Goal: Check status: Check status

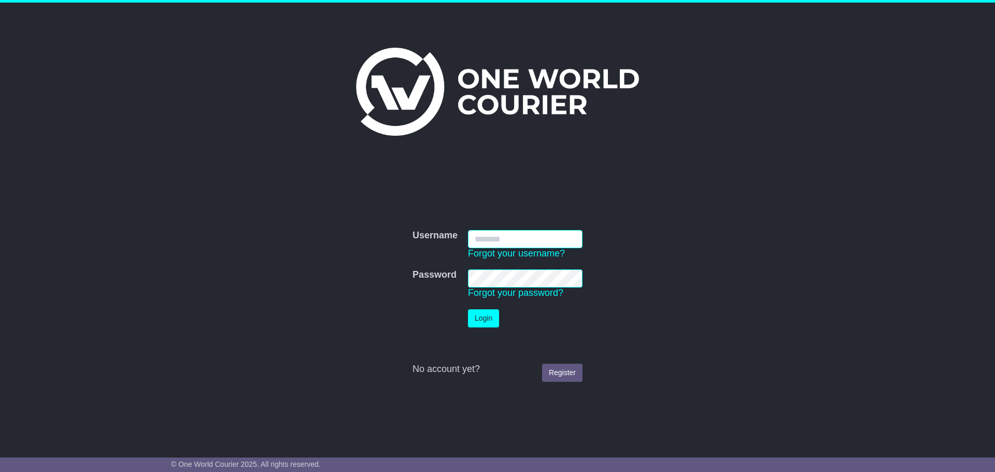
click at [498, 241] on input "Username" at bounding box center [525, 239] width 114 height 18
paste input "**********"
type input "**********"
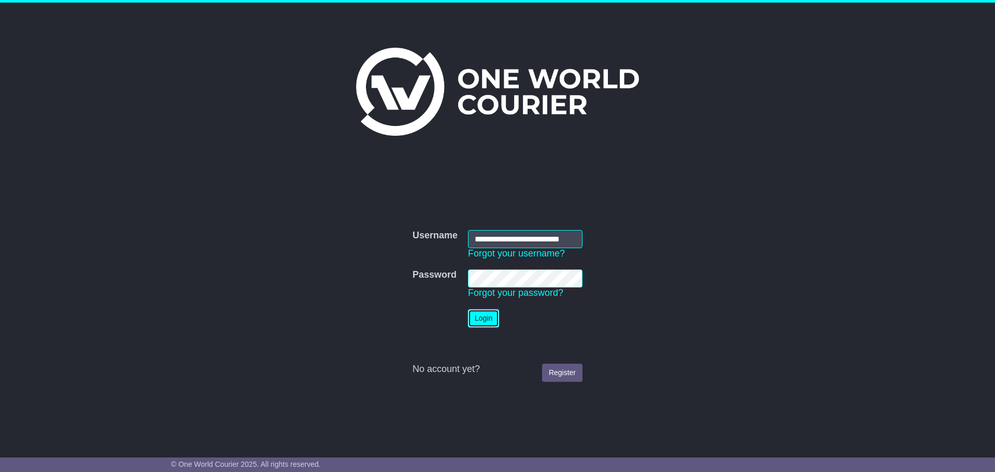
click at [488, 321] on button "Login" at bounding box center [483, 318] width 31 height 18
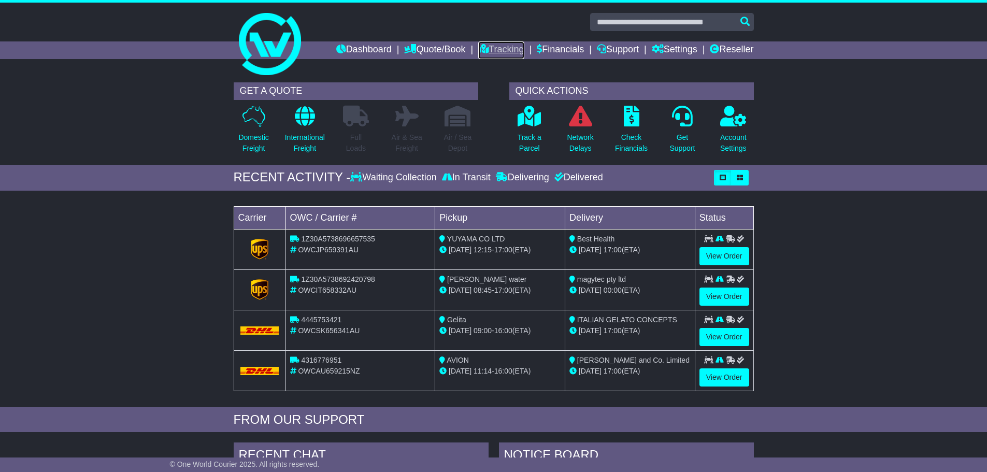
click at [490, 50] on link "Tracking" at bounding box center [501, 50] width 46 height 18
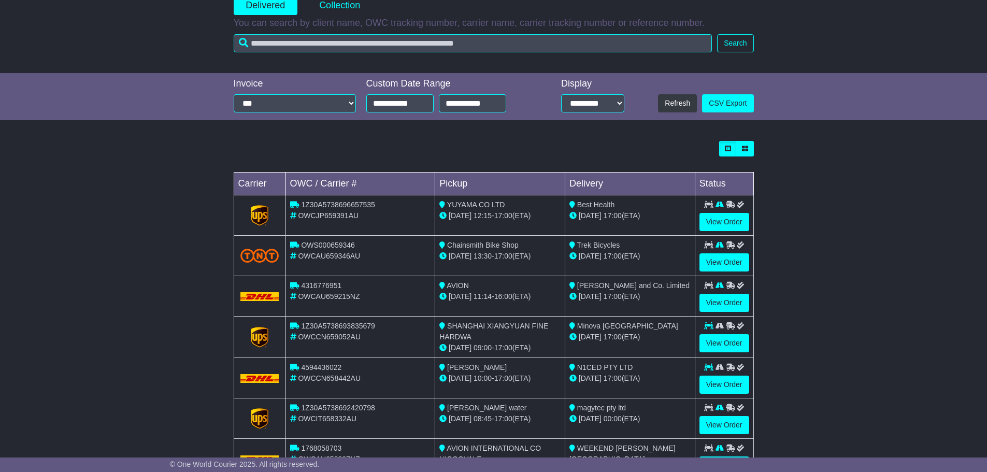
scroll to position [207, 0]
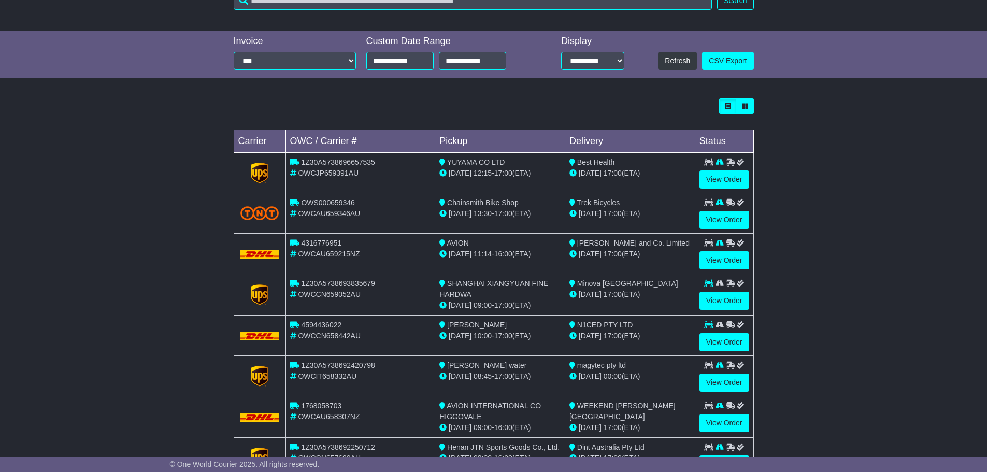
click at [276, 332] on img at bounding box center [259, 336] width 39 height 8
click at [275, 333] on img at bounding box center [259, 336] width 39 height 8
click at [720, 346] on link "View Order" at bounding box center [724, 342] width 50 height 18
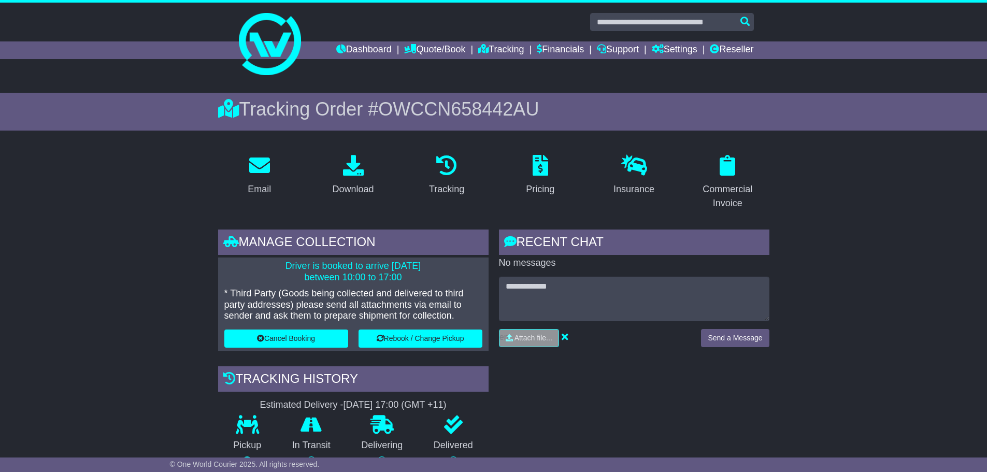
click at [439, 304] on p "* Third Party (Goods being collected and delivered to third party addresses) pl…" at bounding box center [353, 305] width 258 height 34
drag, startPoint x: 389, startPoint y: 296, endPoint x: 451, endPoint y: 306, distance: 62.9
click at [451, 306] on p "* Third Party (Goods being collected and delivered to third party addresses) pl…" at bounding box center [353, 305] width 258 height 34
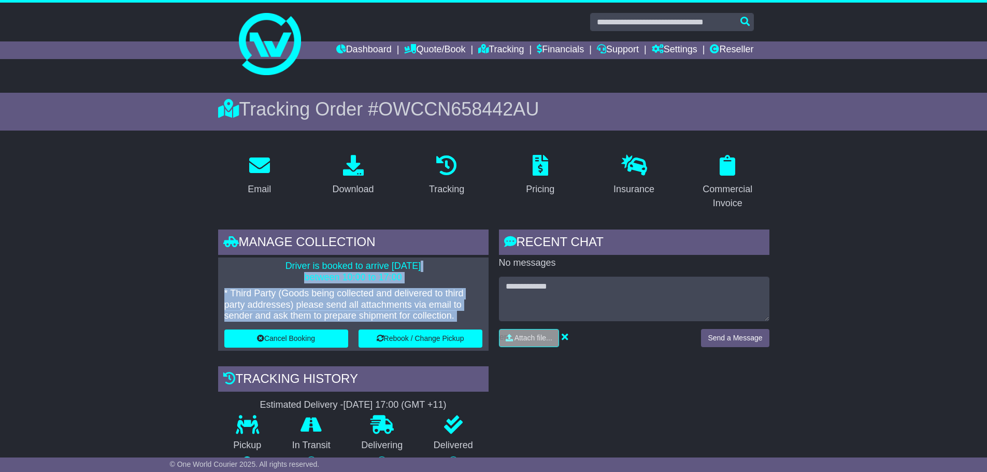
drag, startPoint x: 274, startPoint y: 263, endPoint x: 468, endPoint y: 345, distance: 211.3
click at [468, 345] on div "Driver is booked to arrive [DATE] between 10:00 to 17:00 * Third Party (Goods b…" at bounding box center [353, 303] width 270 height 93
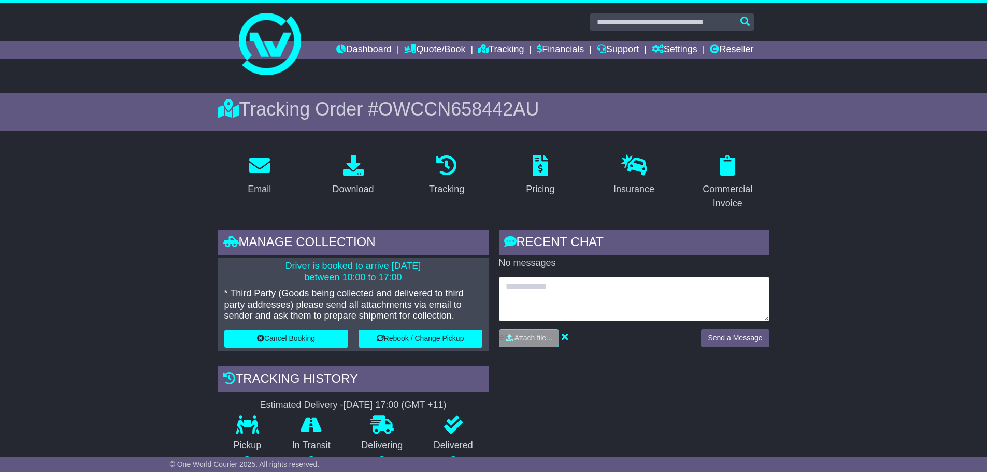
click at [541, 300] on textarea at bounding box center [634, 299] width 270 height 45
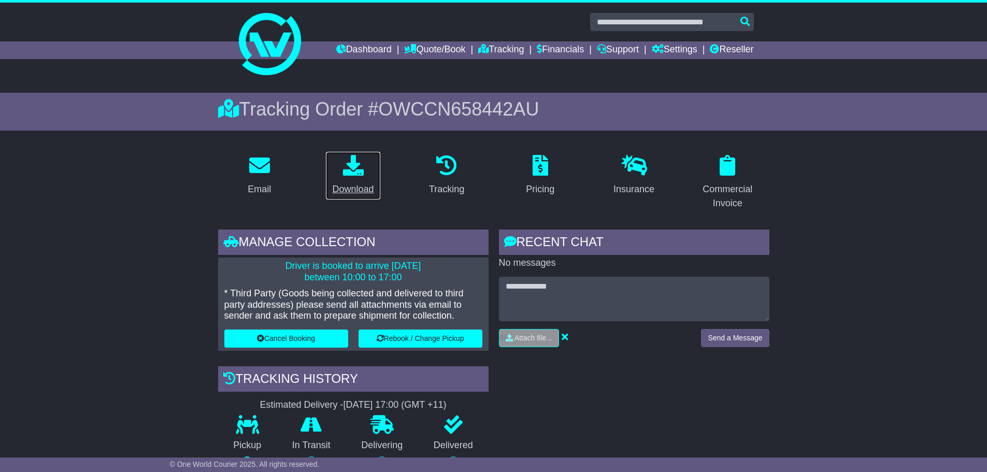
click at [348, 174] on icon at bounding box center [353, 165] width 21 height 21
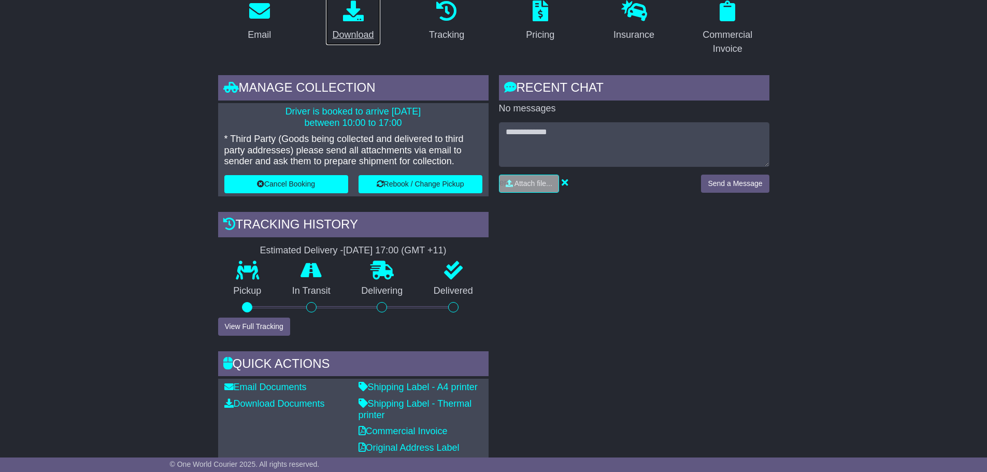
scroll to position [207, 0]
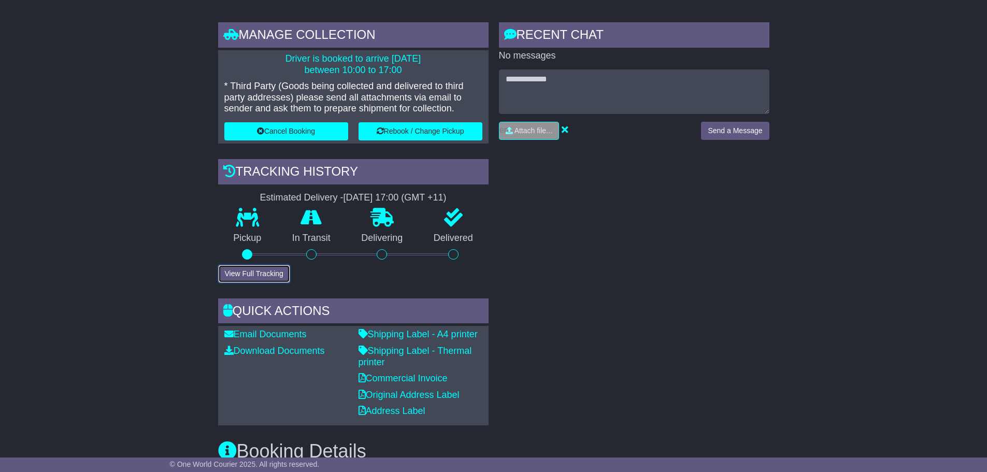
click at [250, 268] on button "View Full Tracking" at bounding box center [254, 274] width 72 height 18
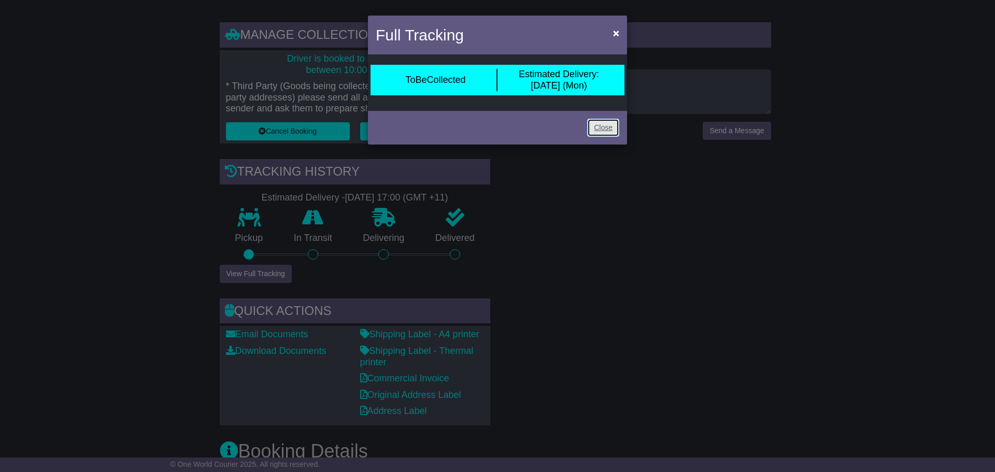
click at [606, 126] on link "Close" at bounding box center [603, 128] width 32 height 18
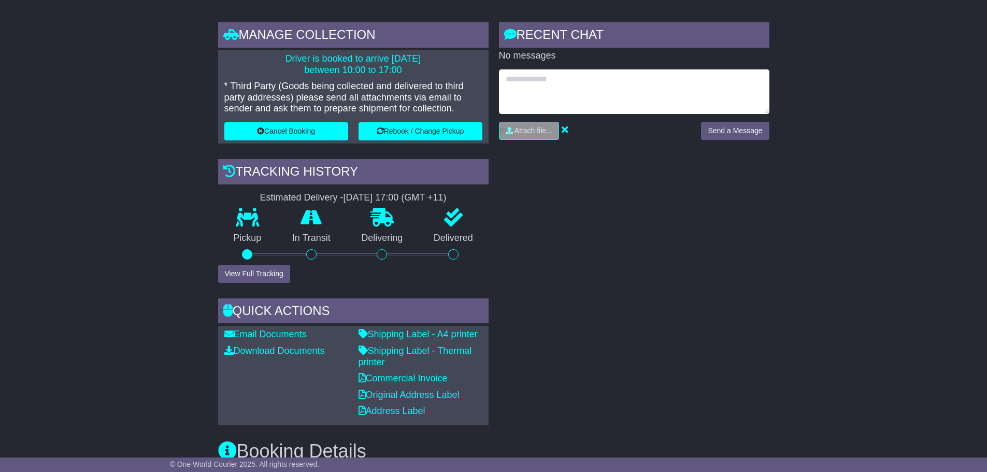
click at [628, 95] on textarea at bounding box center [634, 91] width 270 height 45
type textarea "**********"
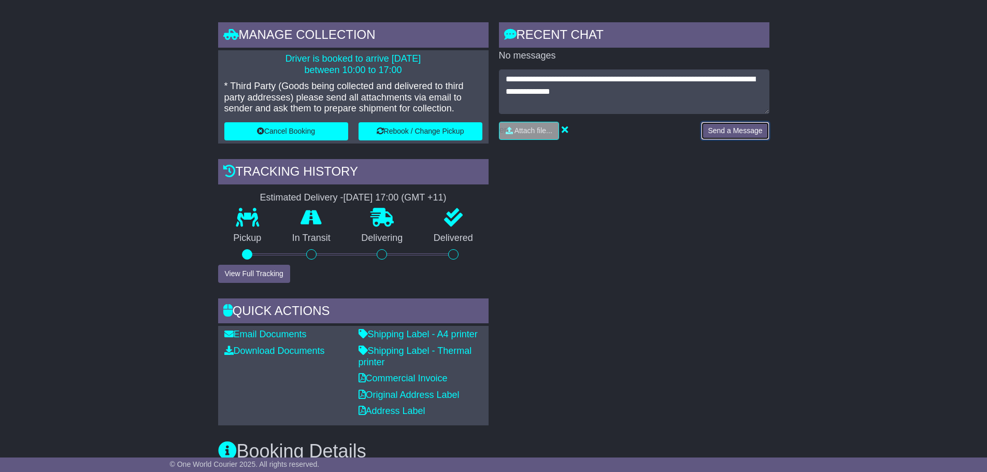
click at [741, 131] on button "Send a Message" at bounding box center [735, 131] width 68 height 18
